Goal: Information Seeking & Learning: Check status

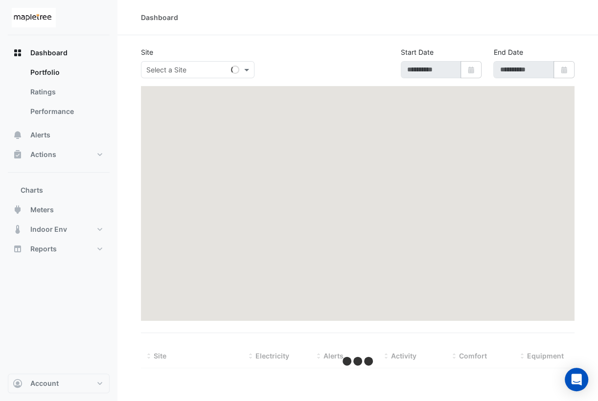
type input "**********"
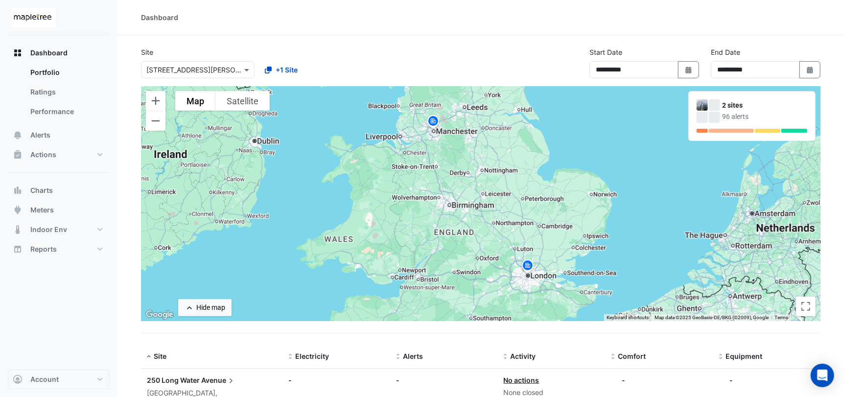
click at [530, 268] on img at bounding box center [528, 266] width 16 height 17
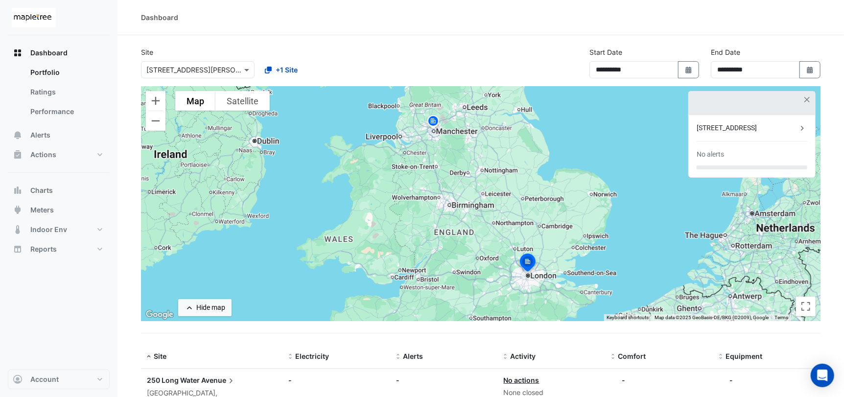
click at [731, 128] on div "[STREET_ADDRESS]" at bounding box center [747, 128] width 101 height 10
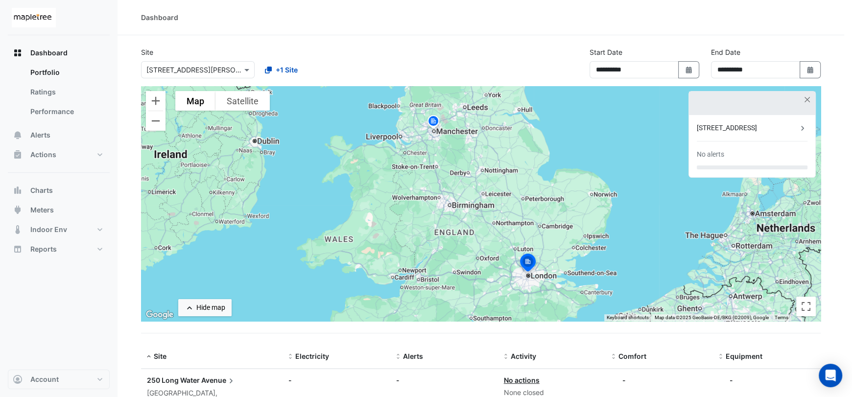
click at [445, 140] on ngb-offcanvas-backdrop at bounding box center [426, 198] width 852 height 397
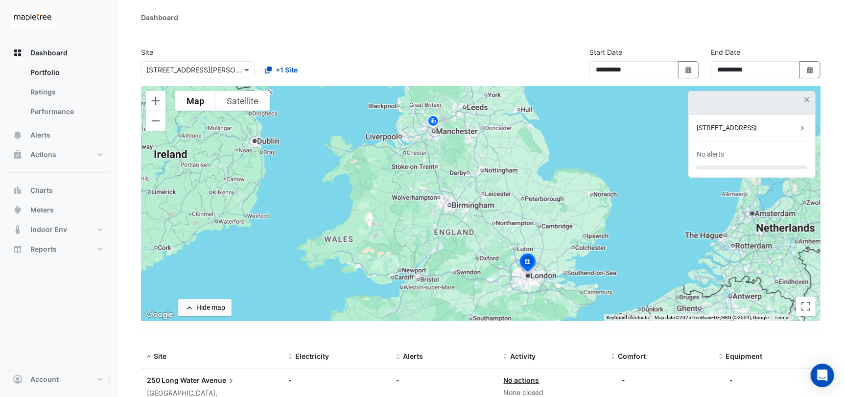
click at [433, 119] on img at bounding box center [433, 122] width 16 height 17
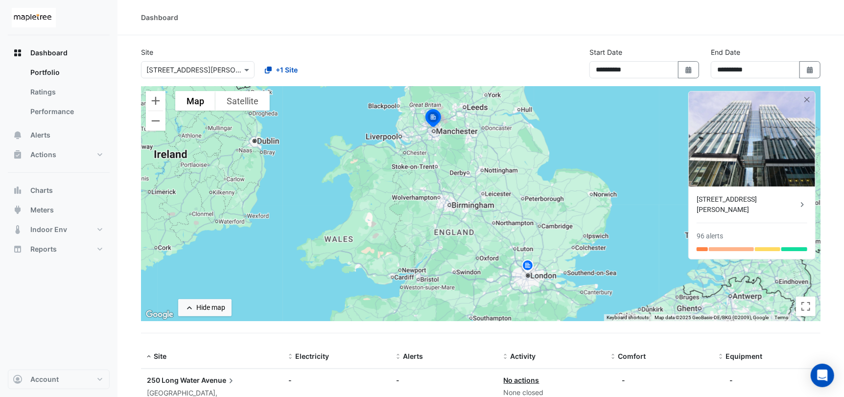
click at [751, 200] on div "[STREET_ADDRESS][PERSON_NAME]" at bounding box center [747, 204] width 101 height 21
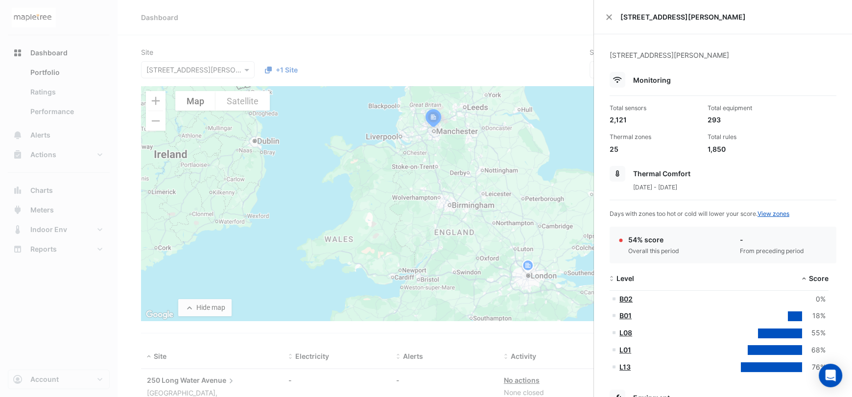
click at [9, 93] on ngb-offcanvas-backdrop at bounding box center [426, 198] width 852 height 397
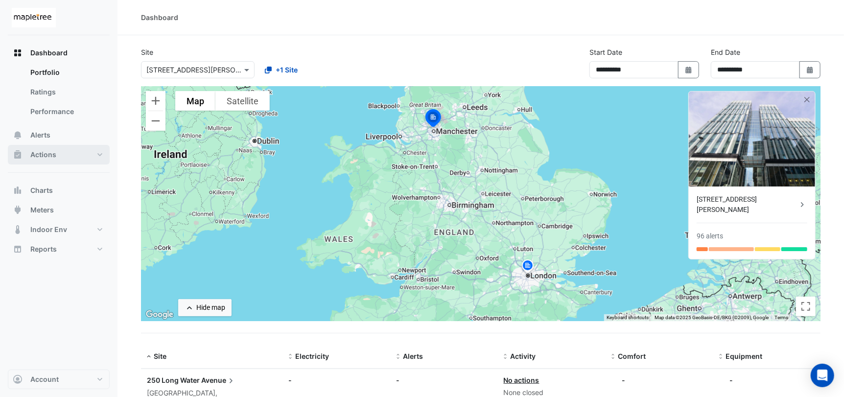
click at [56, 157] on button "Actions" at bounding box center [59, 155] width 102 height 20
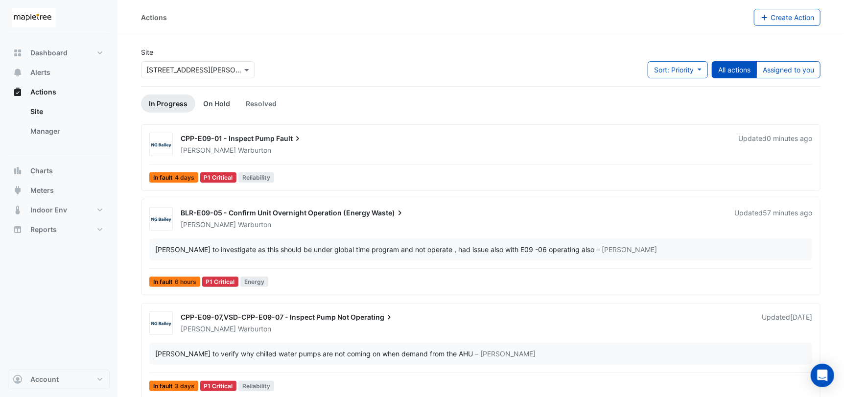
click at [218, 98] on link "On Hold" at bounding box center [216, 103] width 43 height 18
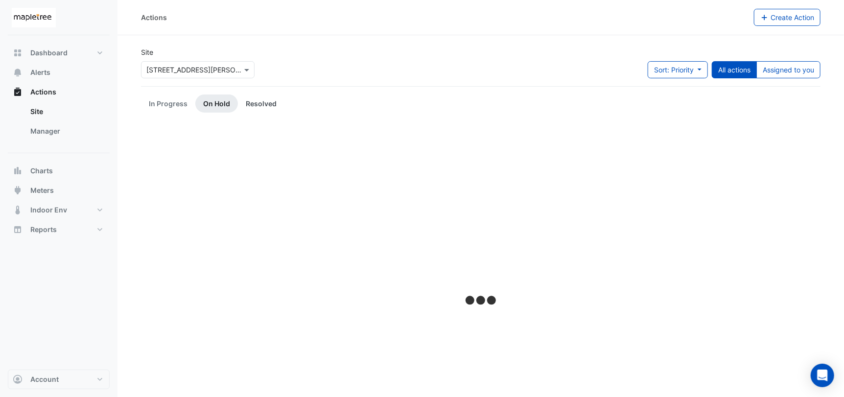
click at [269, 104] on link "Resolved" at bounding box center [261, 103] width 47 height 18
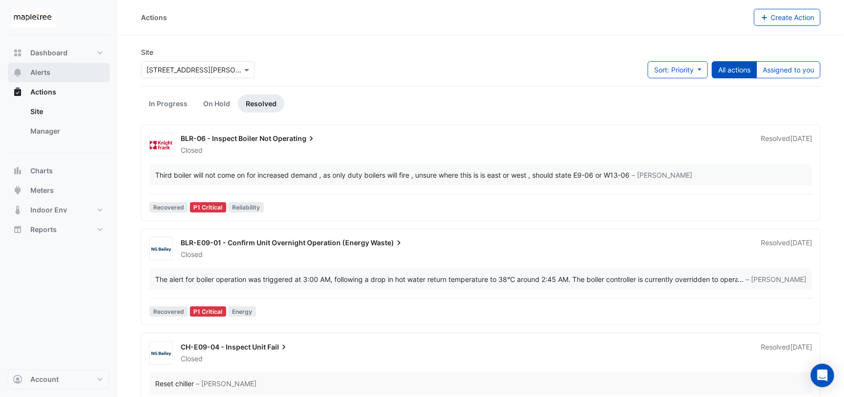
click at [54, 76] on button "Alerts" at bounding box center [59, 73] width 102 height 20
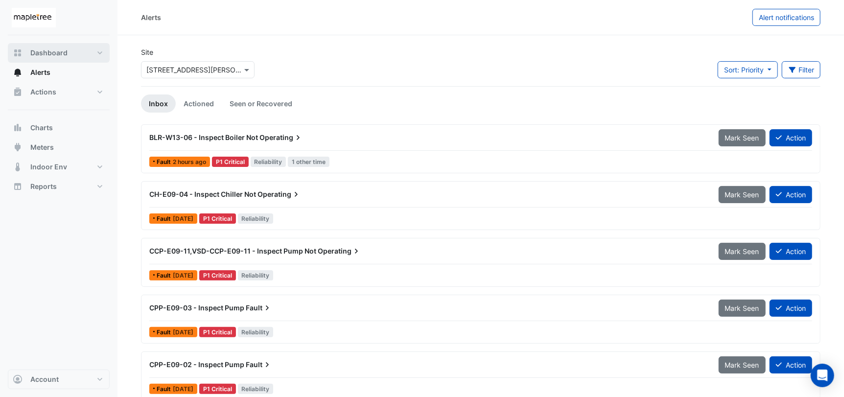
click at [63, 46] on button "Dashboard" at bounding box center [59, 53] width 102 height 20
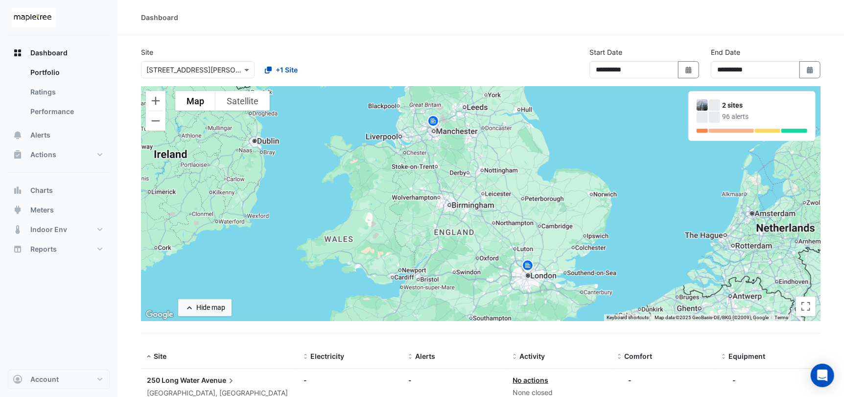
click at [435, 124] on img at bounding box center [433, 122] width 16 height 17
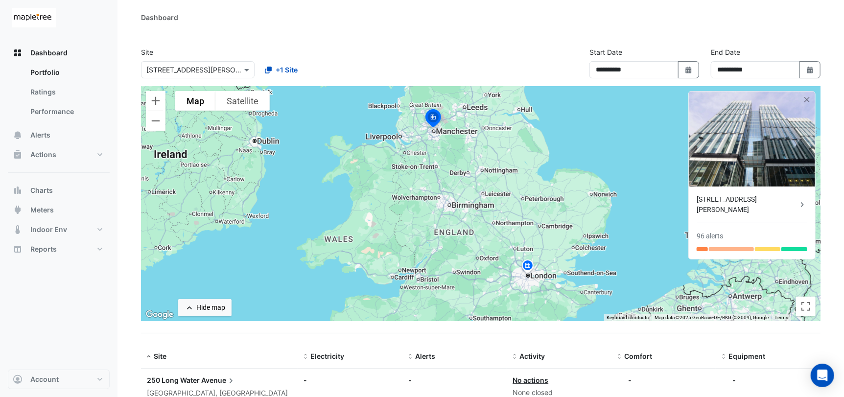
click at [747, 198] on div "[STREET_ADDRESS][PERSON_NAME]" at bounding box center [747, 204] width 101 height 21
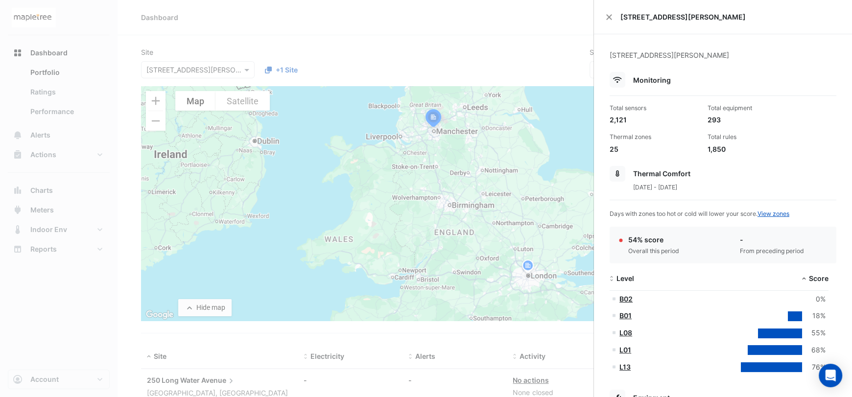
click at [118, 46] on ngb-offcanvas-backdrop at bounding box center [426, 198] width 852 height 397
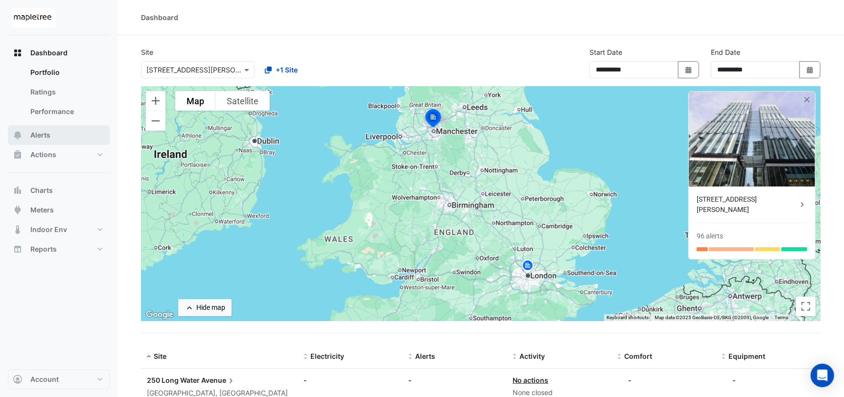
click at [54, 133] on button "Alerts" at bounding box center [59, 135] width 102 height 20
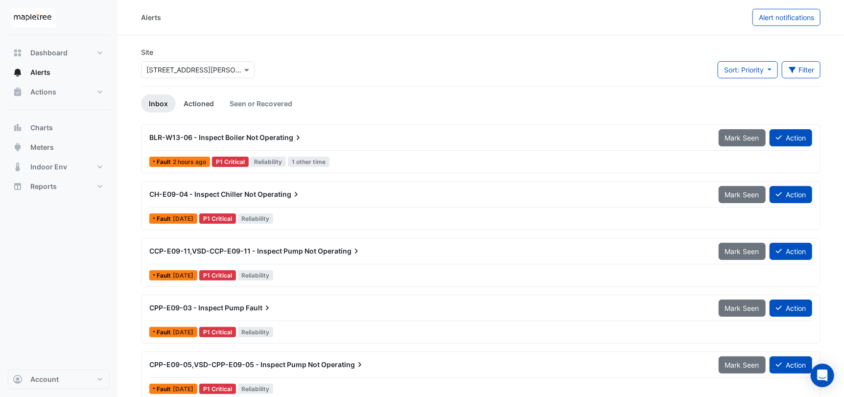
click at [208, 104] on link "Actioned" at bounding box center [199, 103] width 46 height 18
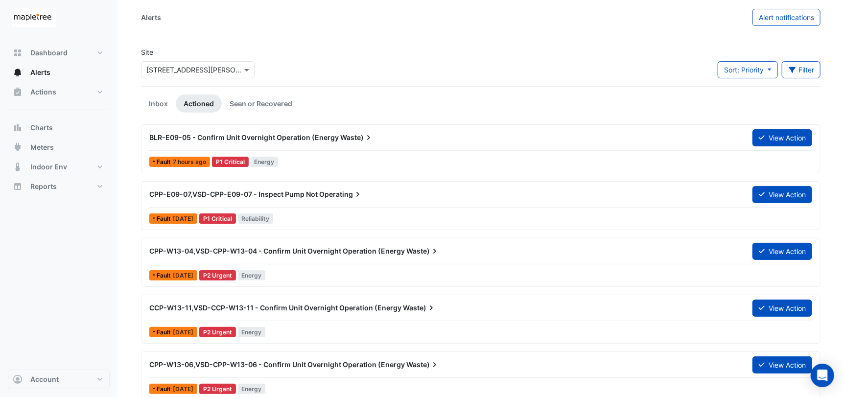
click at [442, 141] on div "BLR-E09-05 - Confirm Unit Overnight Operation (Energy Waste)" at bounding box center [444, 138] width 591 height 10
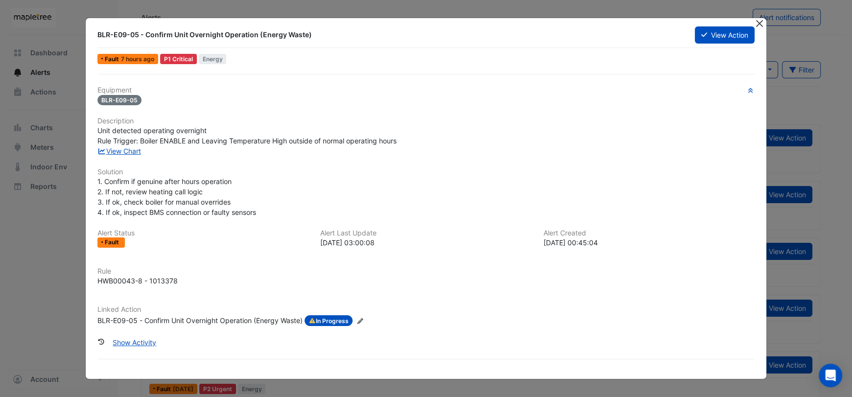
click at [759, 24] on button "Close" at bounding box center [759, 23] width 10 height 10
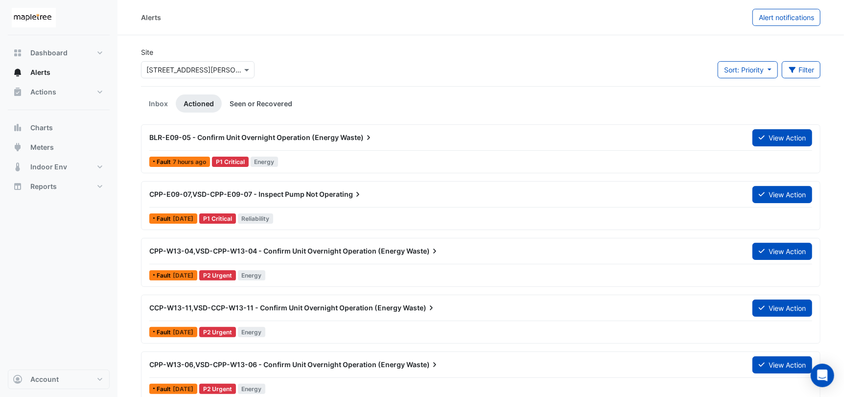
click at [249, 97] on link "Seen or Recovered" at bounding box center [261, 103] width 78 height 18
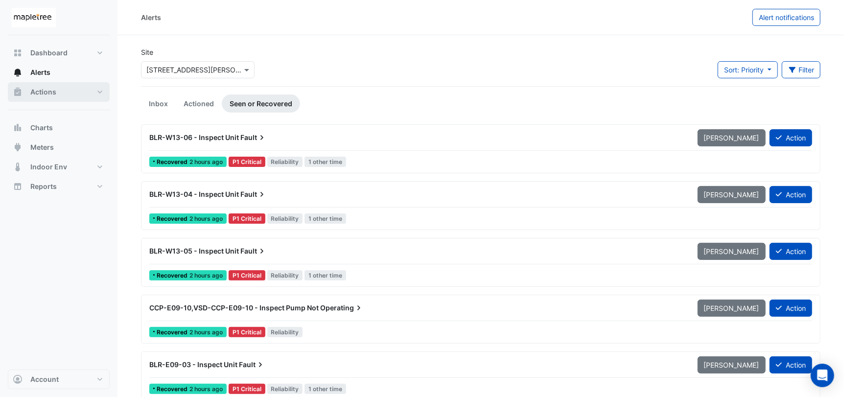
click at [49, 87] on span "Actions" at bounding box center [43, 92] width 26 height 10
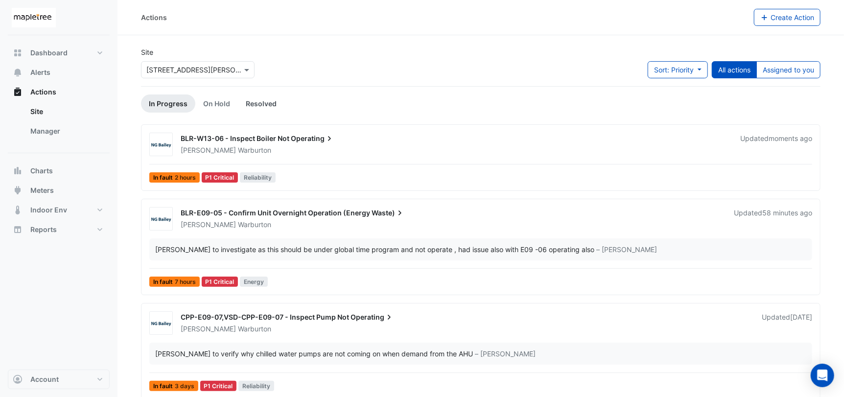
click at [253, 107] on link "Resolved" at bounding box center [261, 103] width 47 height 18
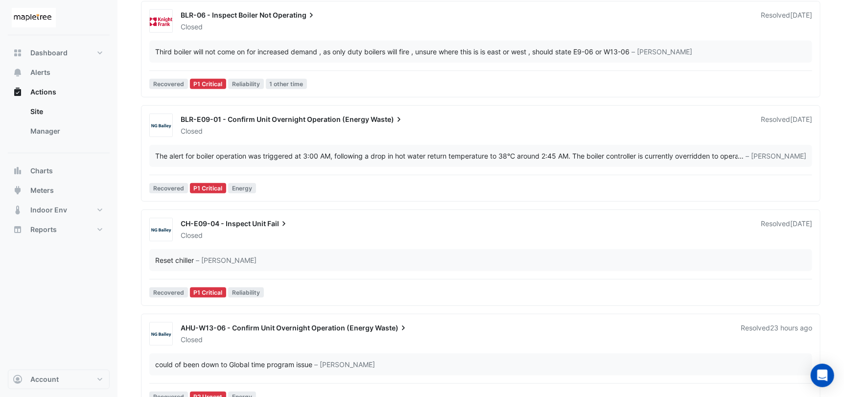
scroll to position [329, 0]
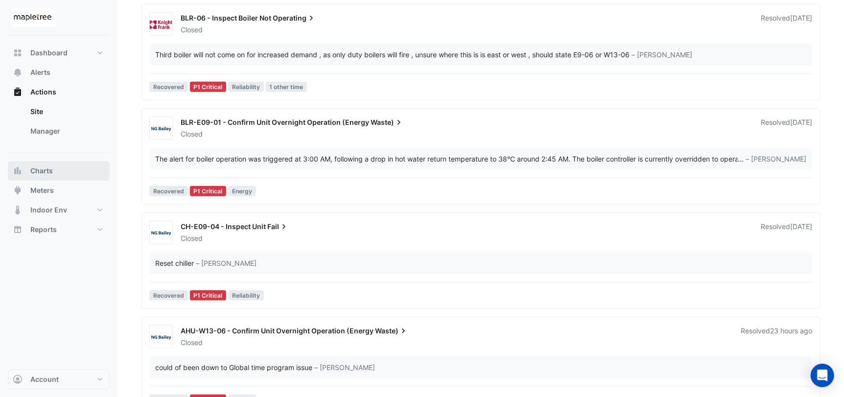
click at [72, 174] on button "Charts" at bounding box center [59, 171] width 102 height 20
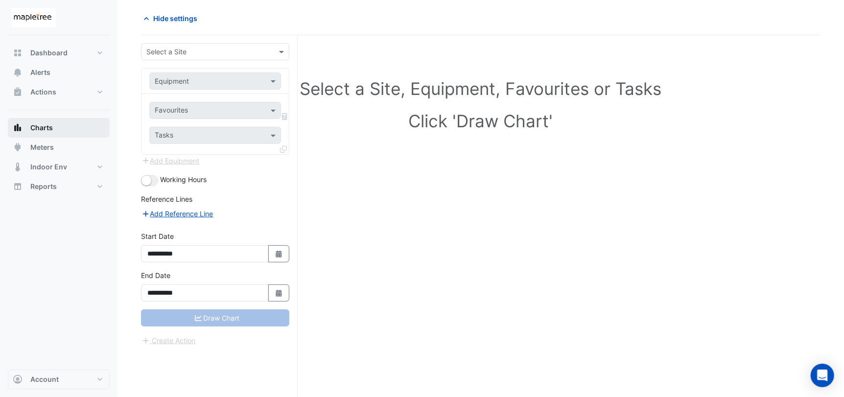
scroll to position [37, 0]
click at [59, 141] on button "Meters" at bounding box center [59, 148] width 102 height 20
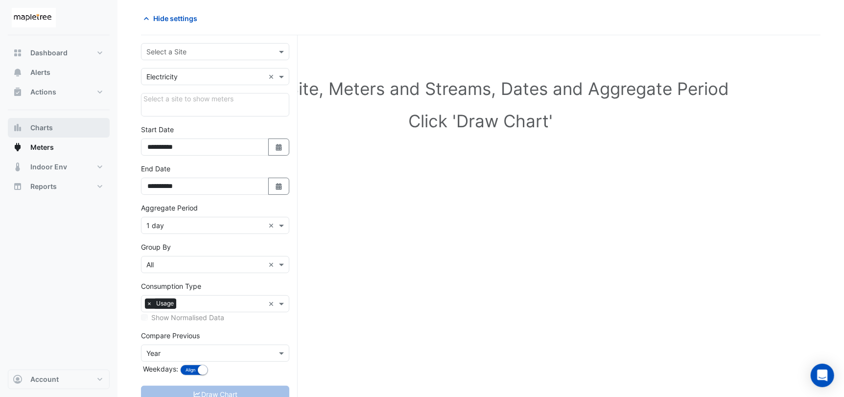
click at [59, 122] on button "Charts" at bounding box center [59, 128] width 102 height 20
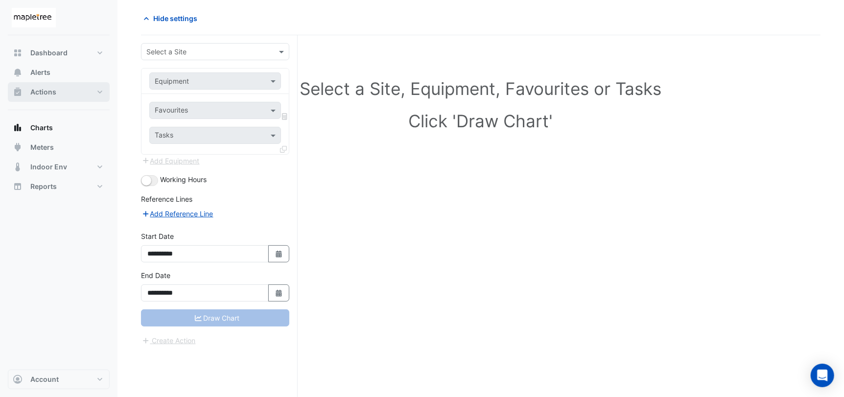
click at [65, 97] on button "Actions" at bounding box center [59, 92] width 102 height 20
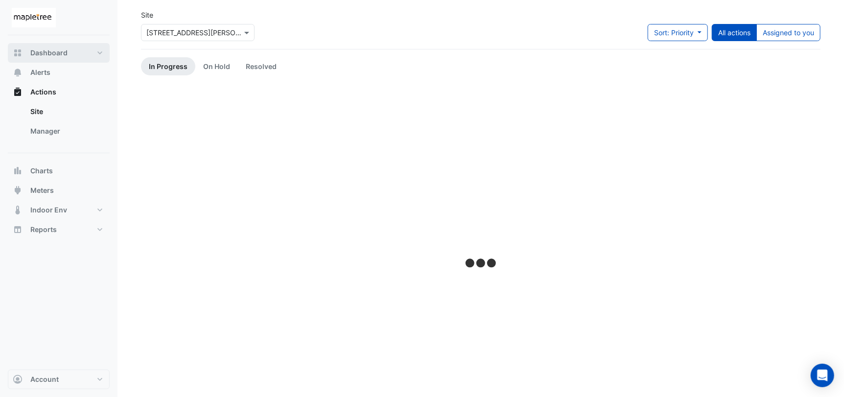
click at [64, 52] on span "Dashboard" at bounding box center [48, 53] width 37 height 10
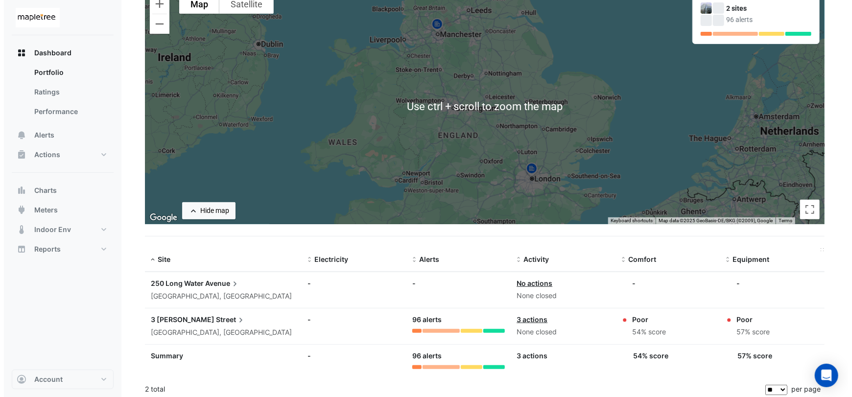
scroll to position [101, 0]
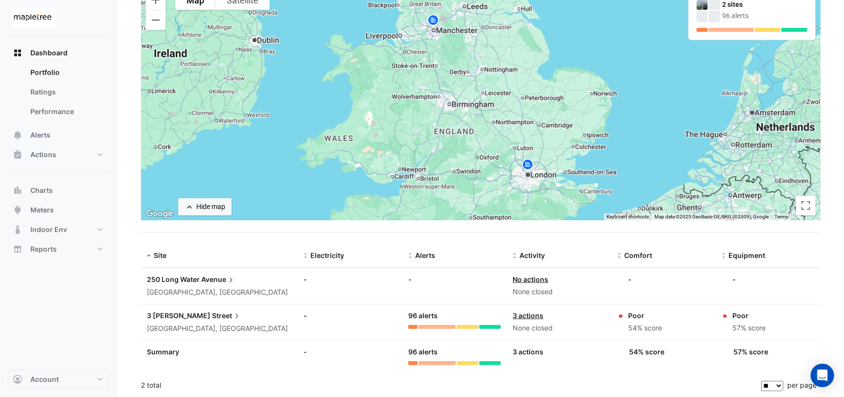
click at [743, 314] on div "Poor" at bounding box center [748, 315] width 33 height 10
click at [212, 313] on span "Street" at bounding box center [227, 315] width 30 height 11
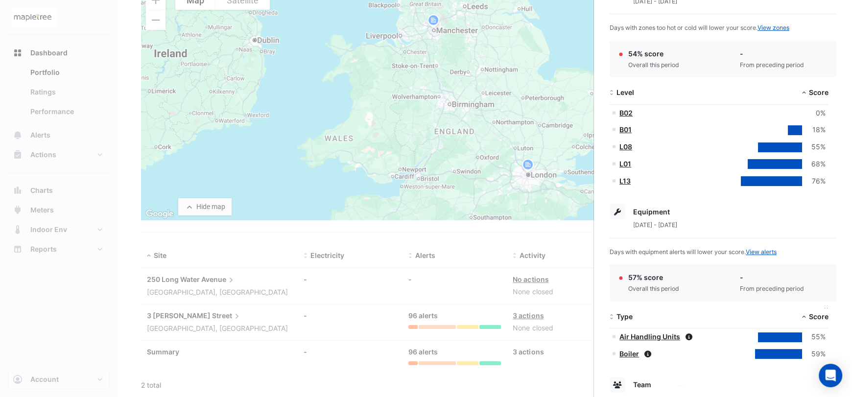
scroll to position [244, 0]
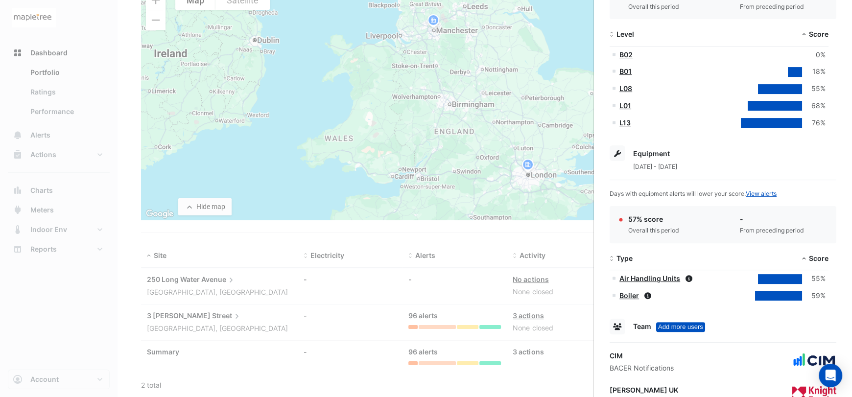
click at [646, 228] on div "Overall this period" at bounding box center [653, 230] width 51 height 9
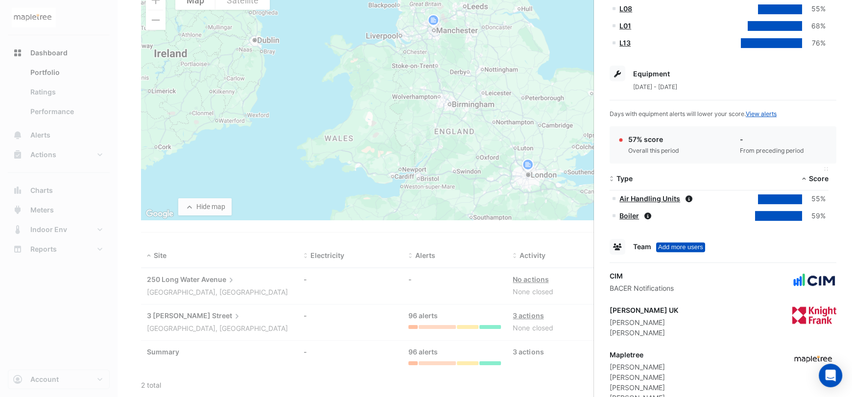
scroll to position [294, 0]
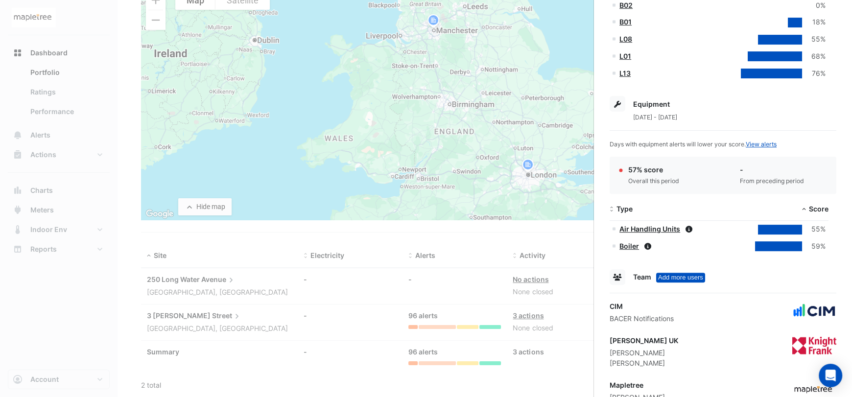
click at [667, 228] on link "Air Handling Units" at bounding box center [649, 229] width 61 height 8
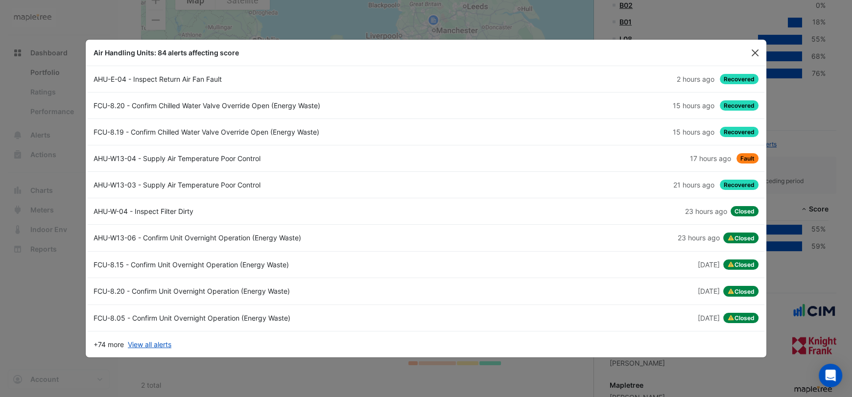
click at [755, 58] on button "Close" at bounding box center [755, 53] width 15 height 15
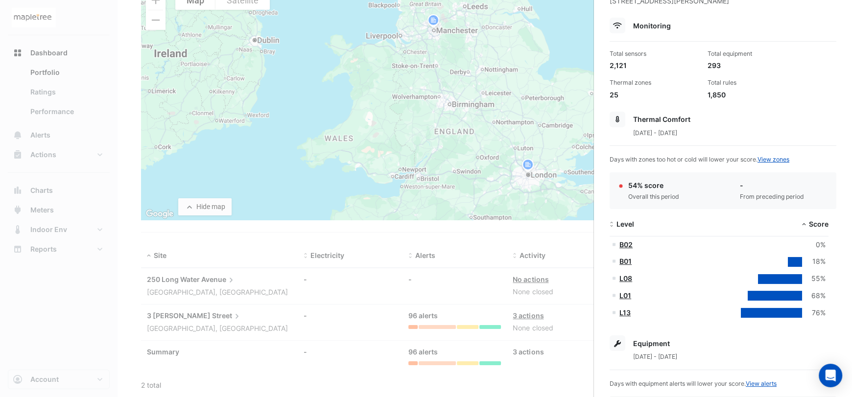
scroll to position [40, 0]
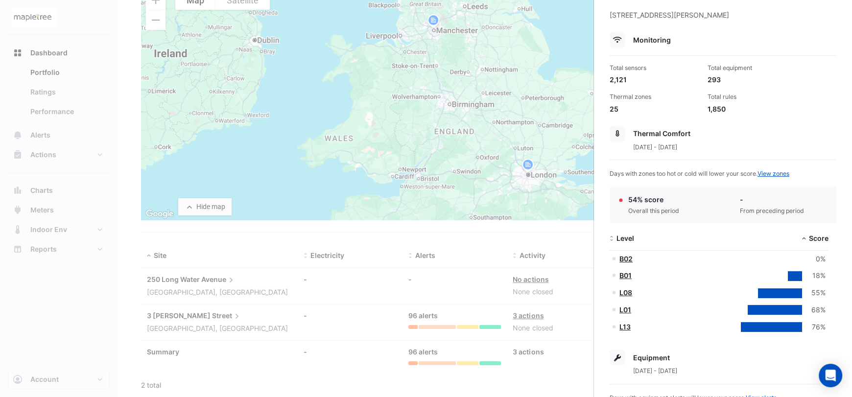
click at [625, 277] on link "B01" at bounding box center [625, 275] width 12 height 8
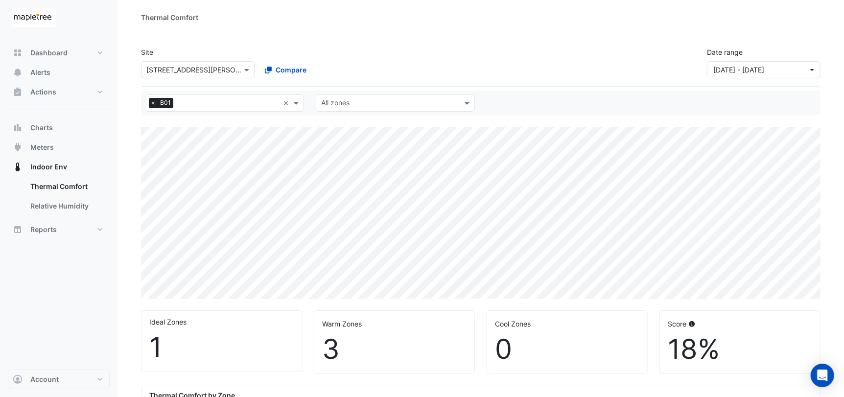
click at [33, 18] on img at bounding box center [34, 18] width 44 height 20
click at [45, 56] on span "Dashboard" at bounding box center [48, 53] width 37 height 10
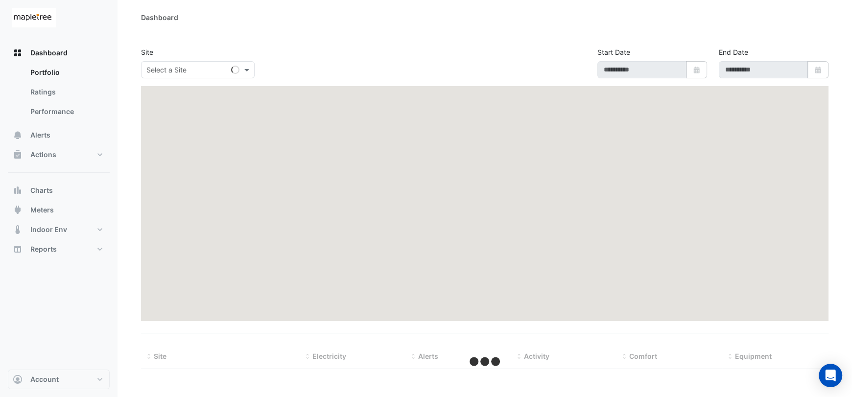
type input "**********"
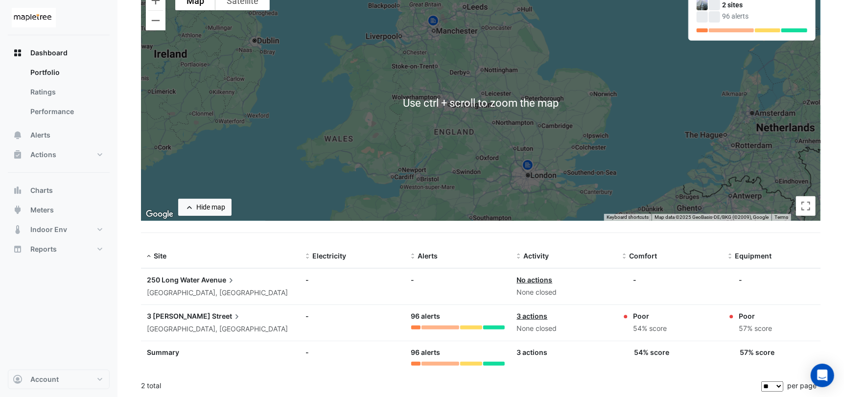
scroll to position [101, 0]
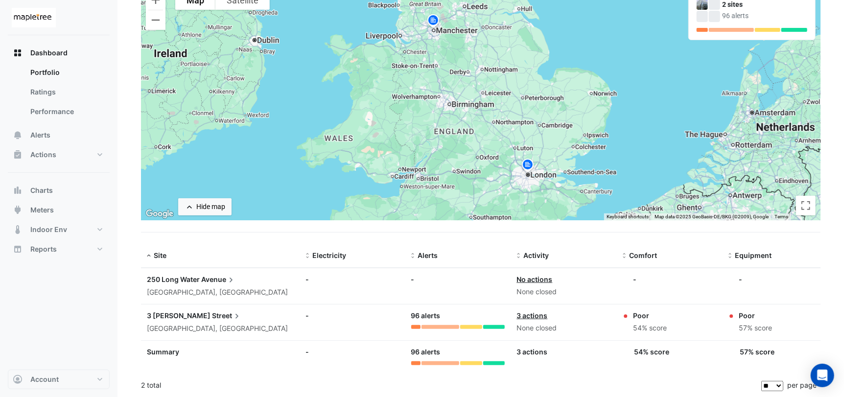
click at [748, 311] on div "Poor" at bounding box center [755, 315] width 33 height 10
click at [546, 317] on link "3 actions" at bounding box center [531, 315] width 31 height 8
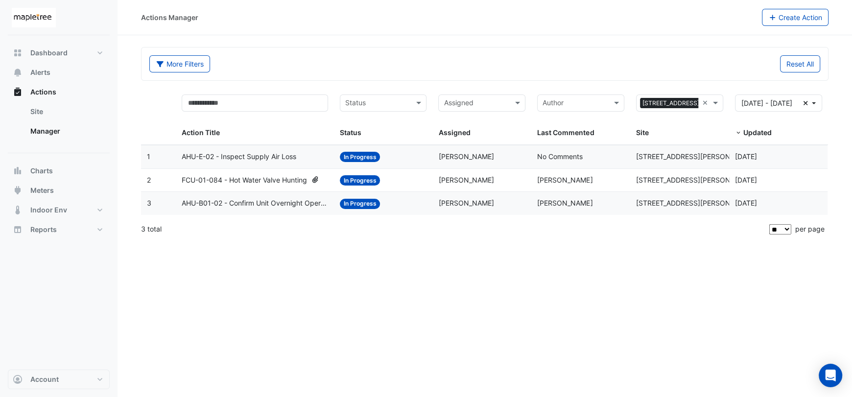
click at [324, 272] on div "Actions Manager Create Action More Filters Reset All Status Assigned Sites × 3 …" at bounding box center [484, 198] width 734 height 397
click at [37, 194] on span "Meters" at bounding box center [41, 191] width 23 height 10
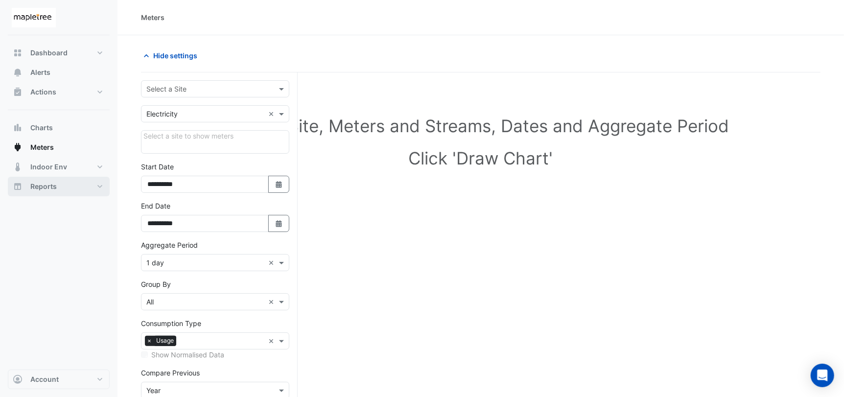
click at [38, 189] on span "Reports" at bounding box center [43, 187] width 26 height 10
